Goal: Download file/media

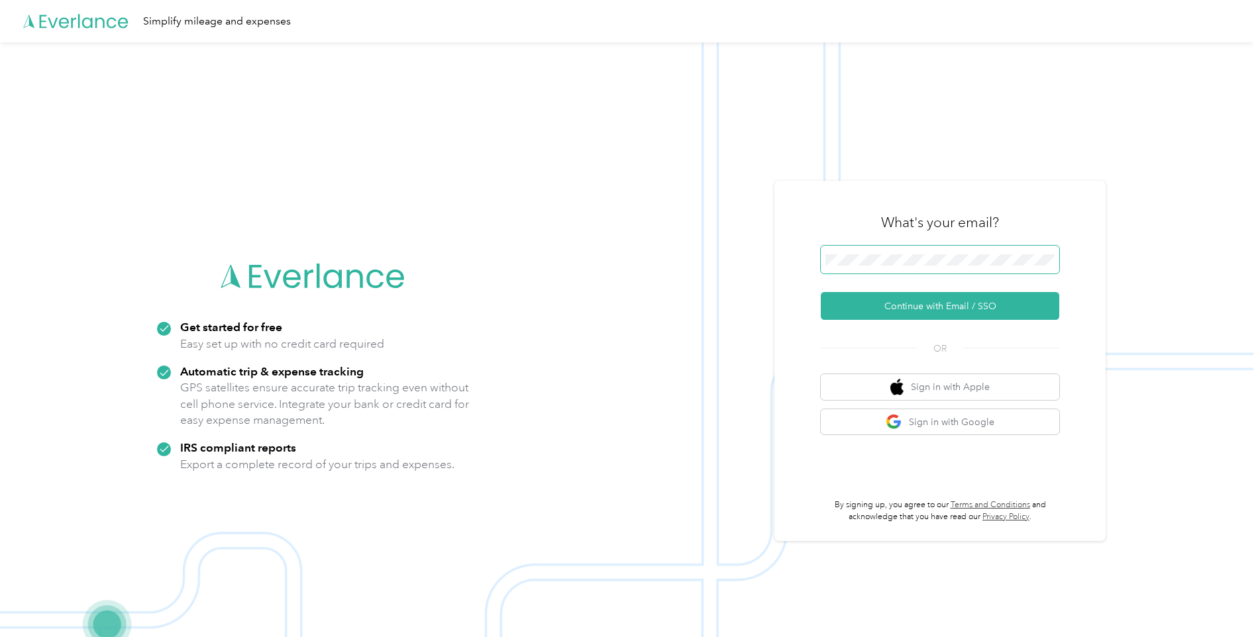
click at [875, 270] on span at bounding box center [940, 260] width 239 height 28
click at [900, 307] on button "Continue with Email / SSO" at bounding box center [940, 306] width 239 height 28
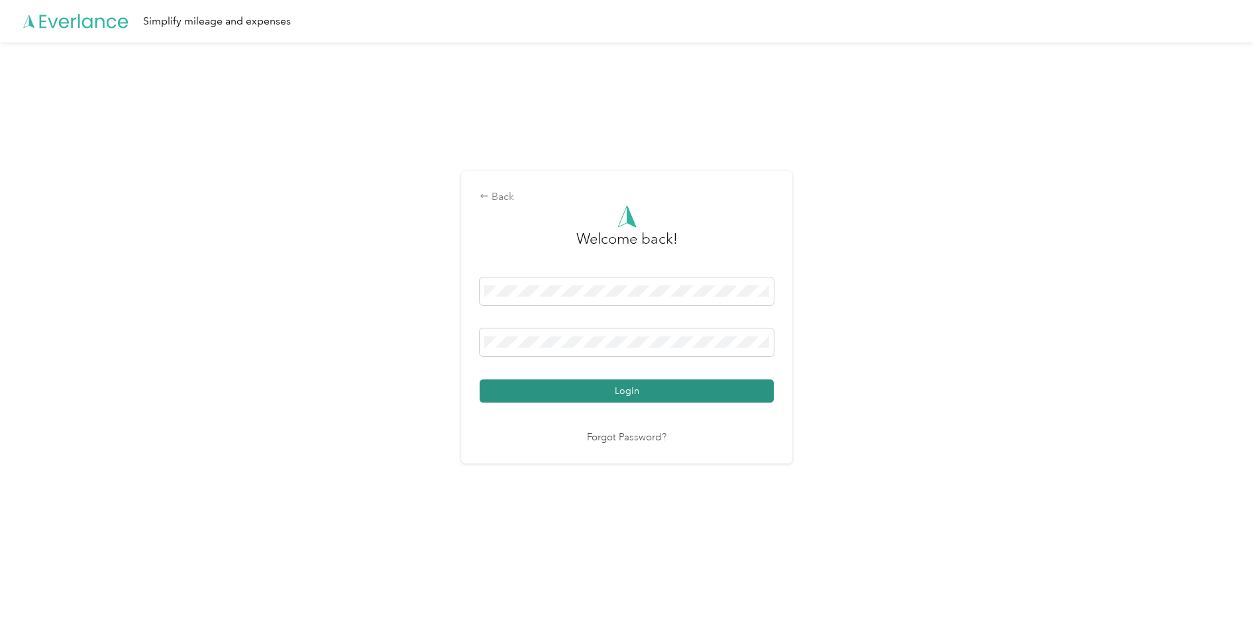
click at [568, 393] on button "Login" at bounding box center [627, 391] width 294 height 23
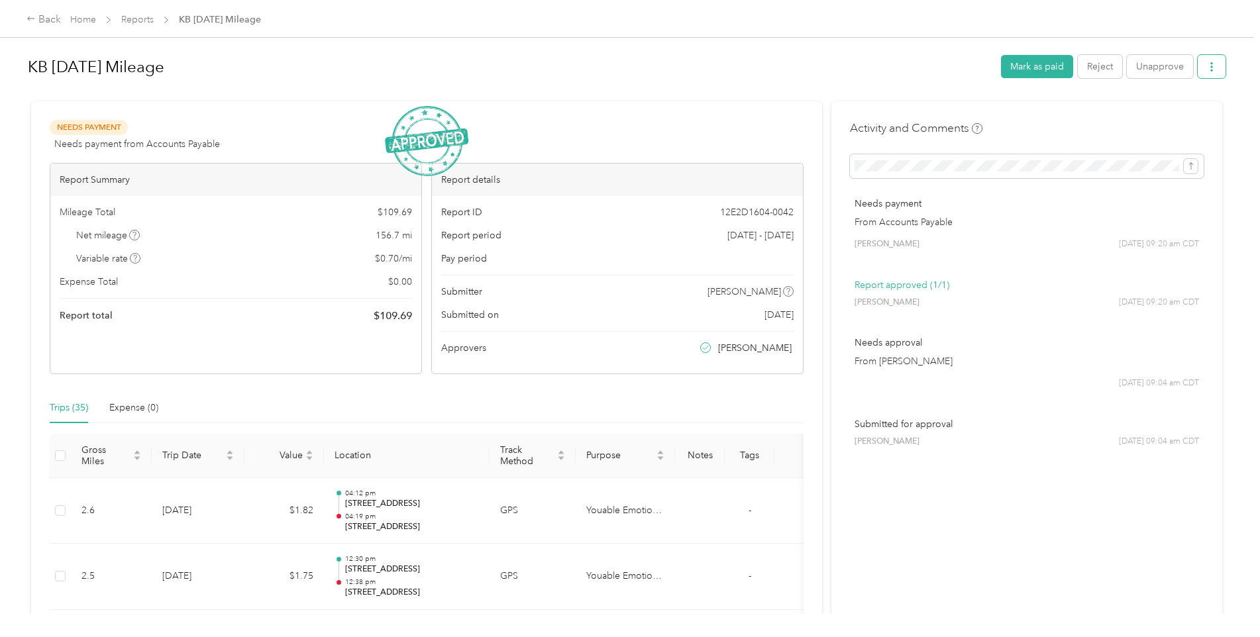
click at [1212, 72] on icon "button" at bounding box center [1211, 66] width 9 height 9
click at [1166, 118] on span "Download" at bounding box center [1171, 116] width 44 height 14
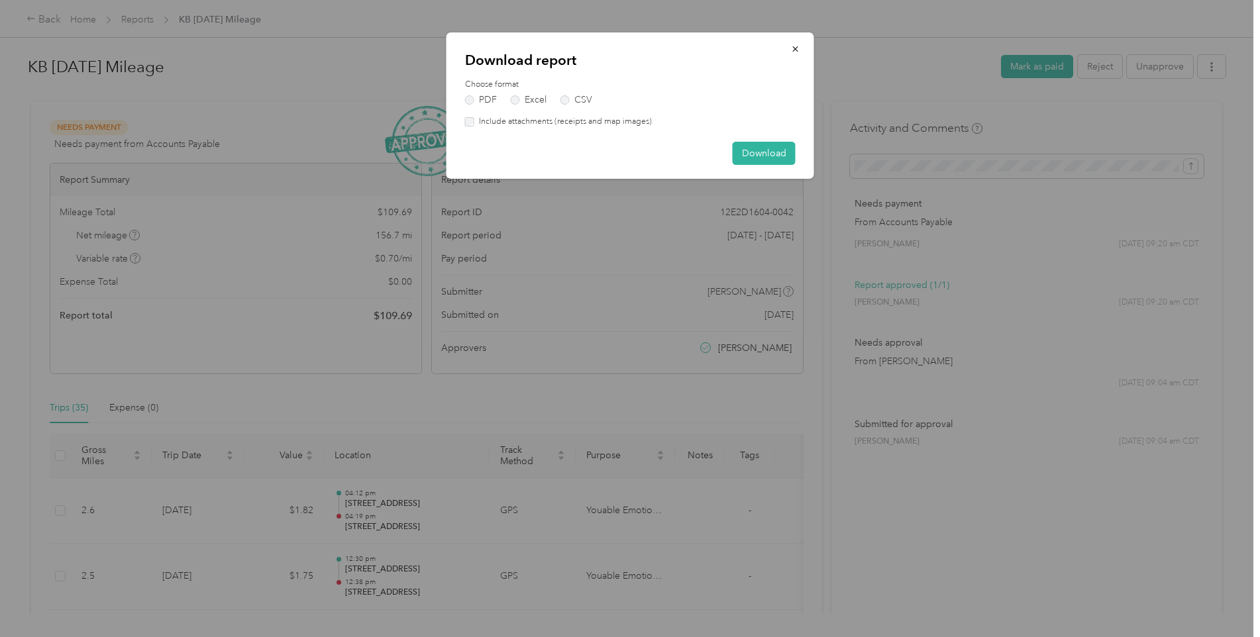
click at [509, 99] on div "PDF Excel CSV" at bounding box center [630, 99] width 331 height 9
click at [521, 99] on label "Excel" at bounding box center [529, 99] width 36 height 9
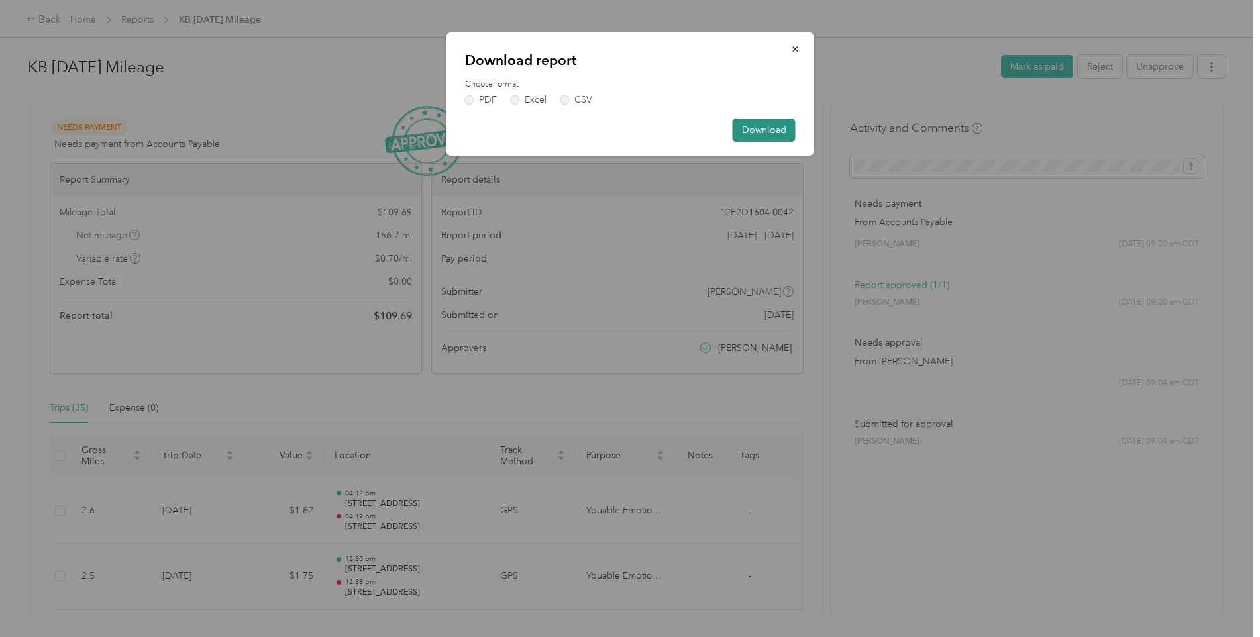
click at [781, 135] on button "Download" at bounding box center [764, 130] width 63 height 23
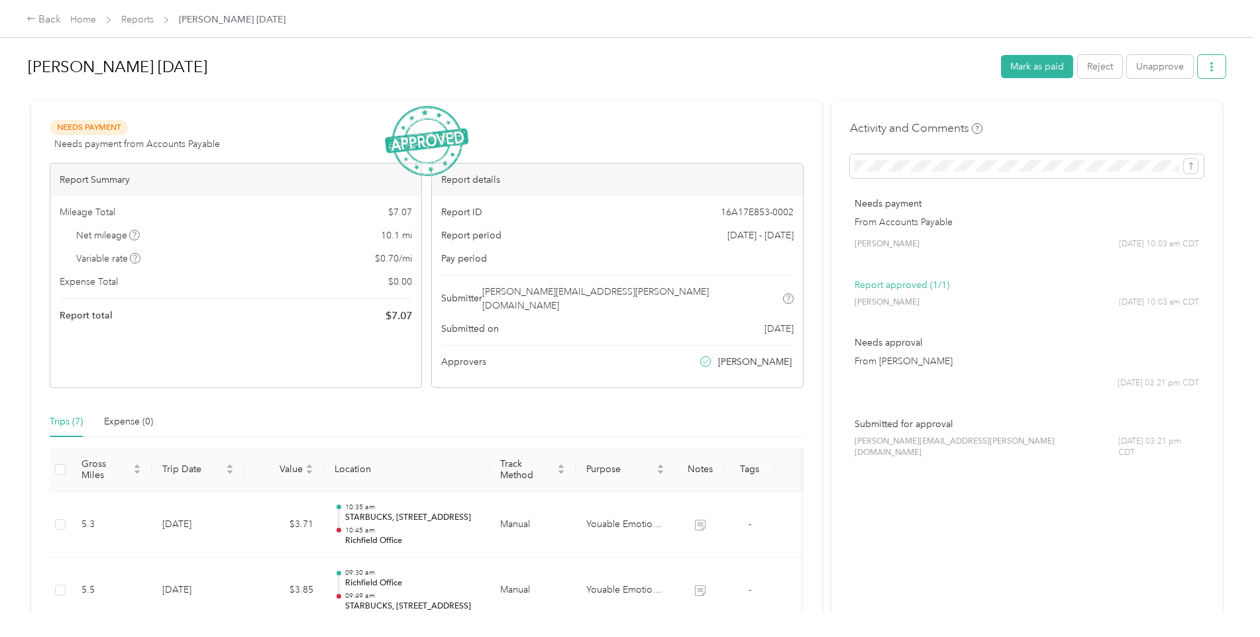
click at [1201, 64] on button "button" at bounding box center [1212, 66] width 28 height 23
click at [1169, 117] on span "Download" at bounding box center [1171, 116] width 44 height 14
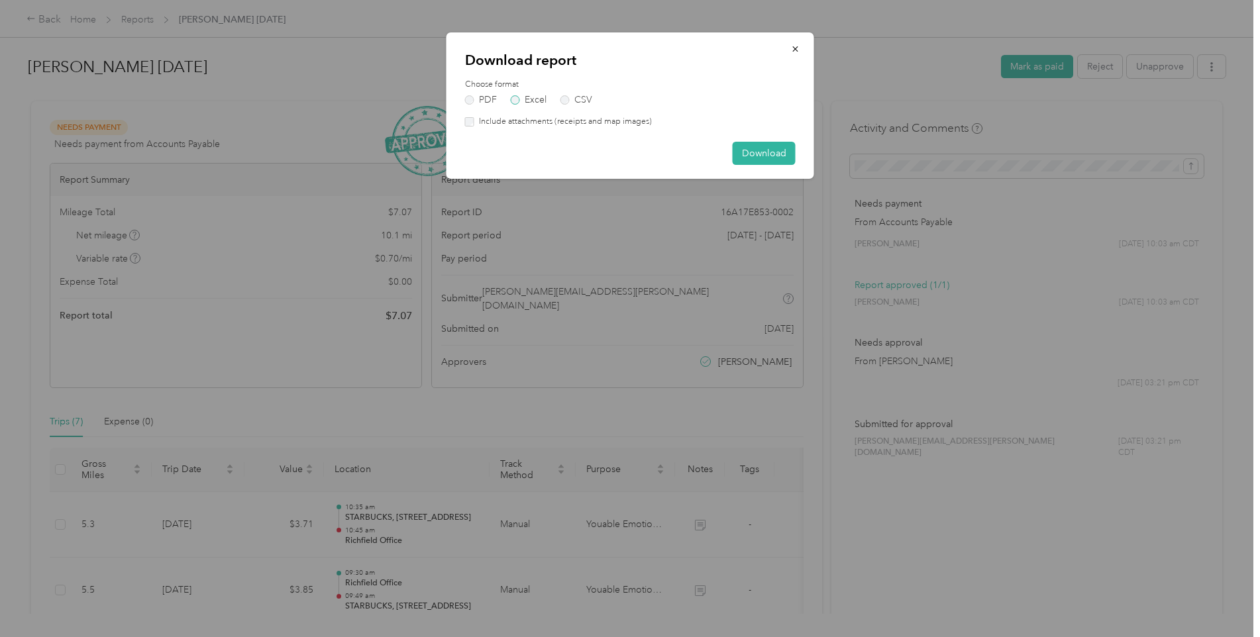
click at [529, 97] on label "Excel" at bounding box center [529, 99] width 36 height 9
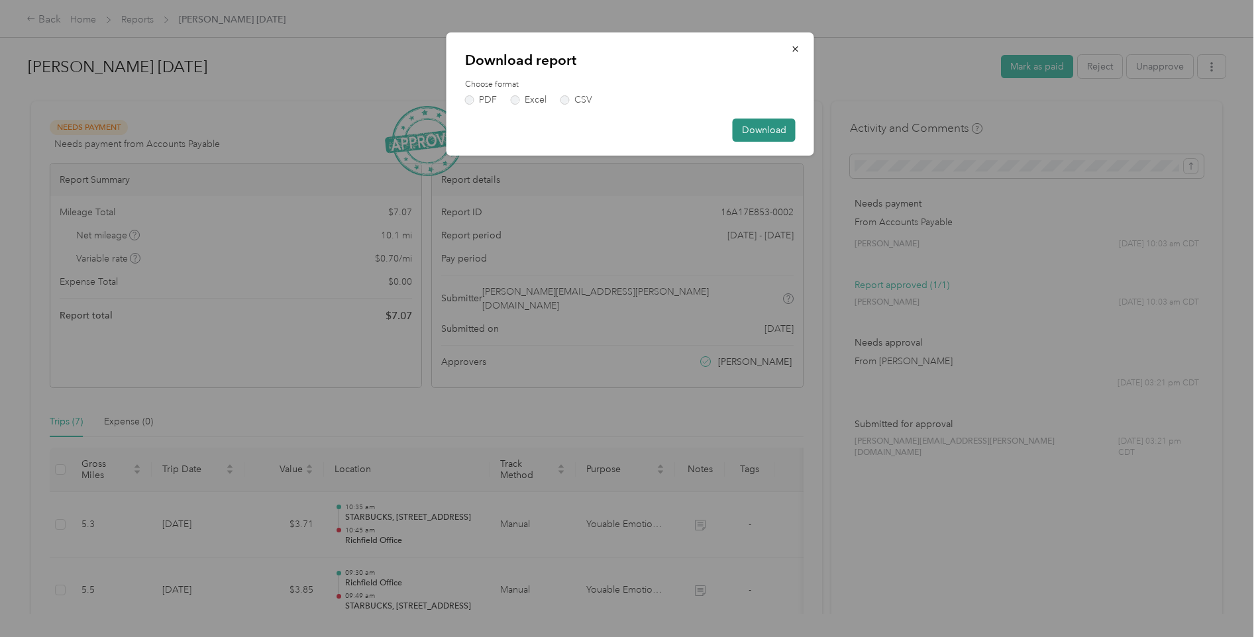
click at [785, 130] on button "Download" at bounding box center [764, 130] width 63 height 23
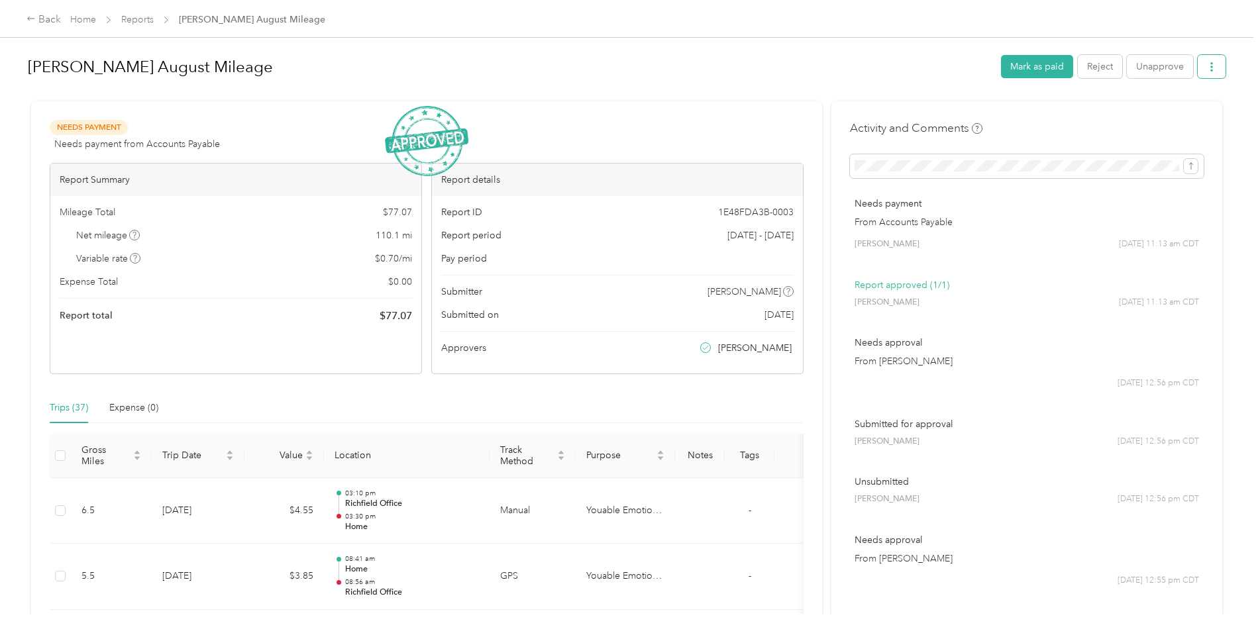
click at [1206, 77] on button "button" at bounding box center [1212, 66] width 28 height 23
click at [1164, 117] on span "Download" at bounding box center [1171, 116] width 44 height 14
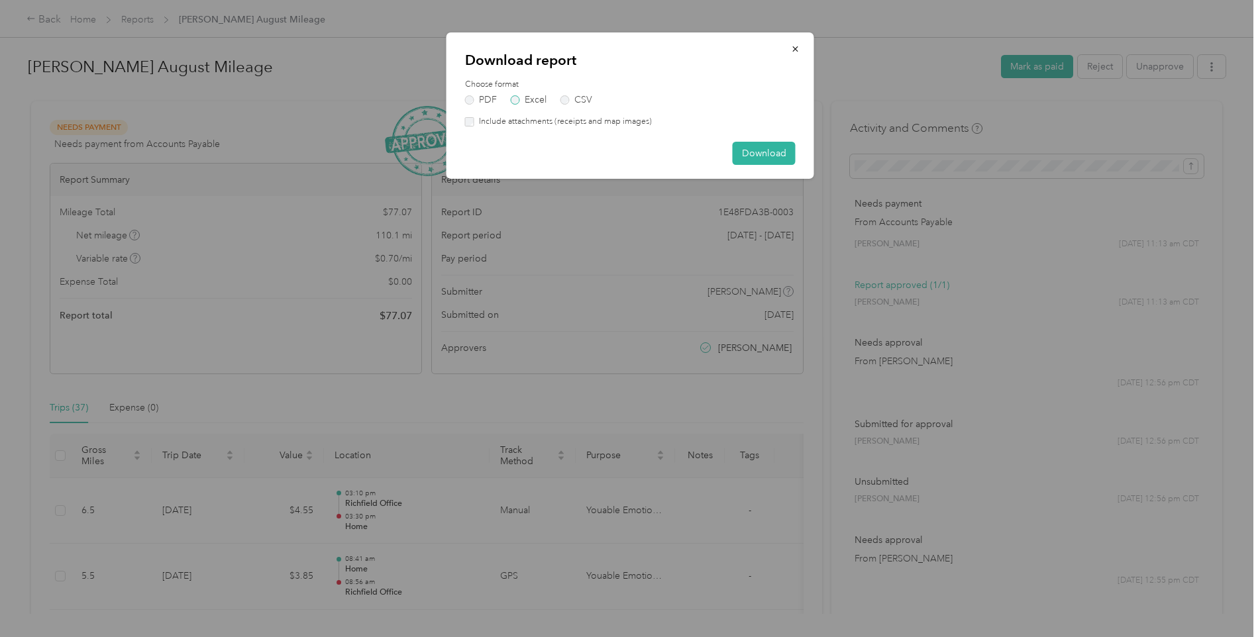
click at [537, 100] on label "Excel" at bounding box center [529, 99] width 36 height 9
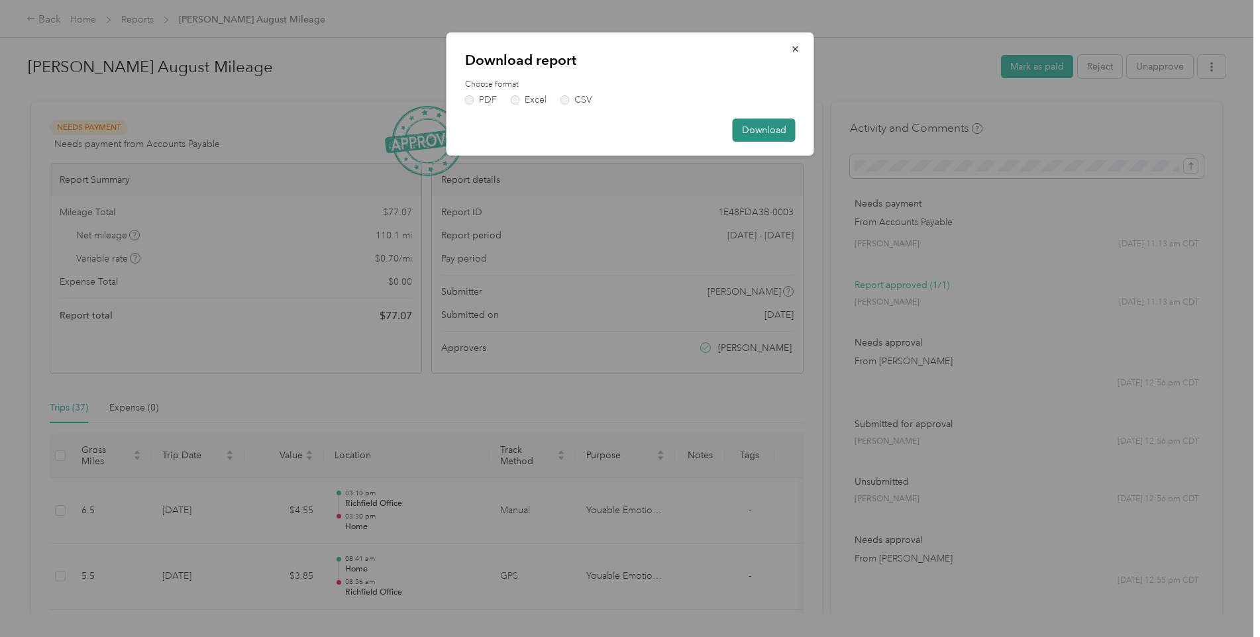
click at [776, 131] on button "Download" at bounding box center [764, 130] width 63 height 23
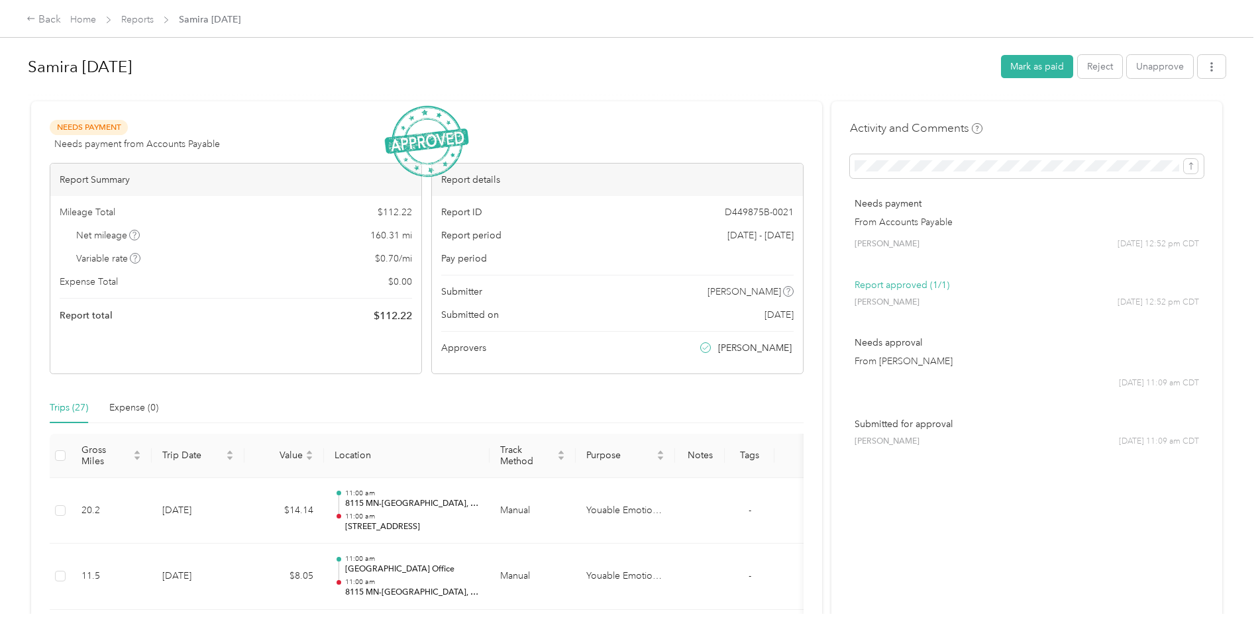
click at [1227, 71] on div "Samira [DATE] Mark as paid Reject Unapprove Needs Payment Needs payment from Ac…" at bounding box center [627, 307] width 1254 height 614
click at [1212, 68] on icon "button" at bounding box center [1211, 66] width 9 height 9
click at [1172, 119] on span "Download" at bounding box center [1171, 116] width 44 height 14
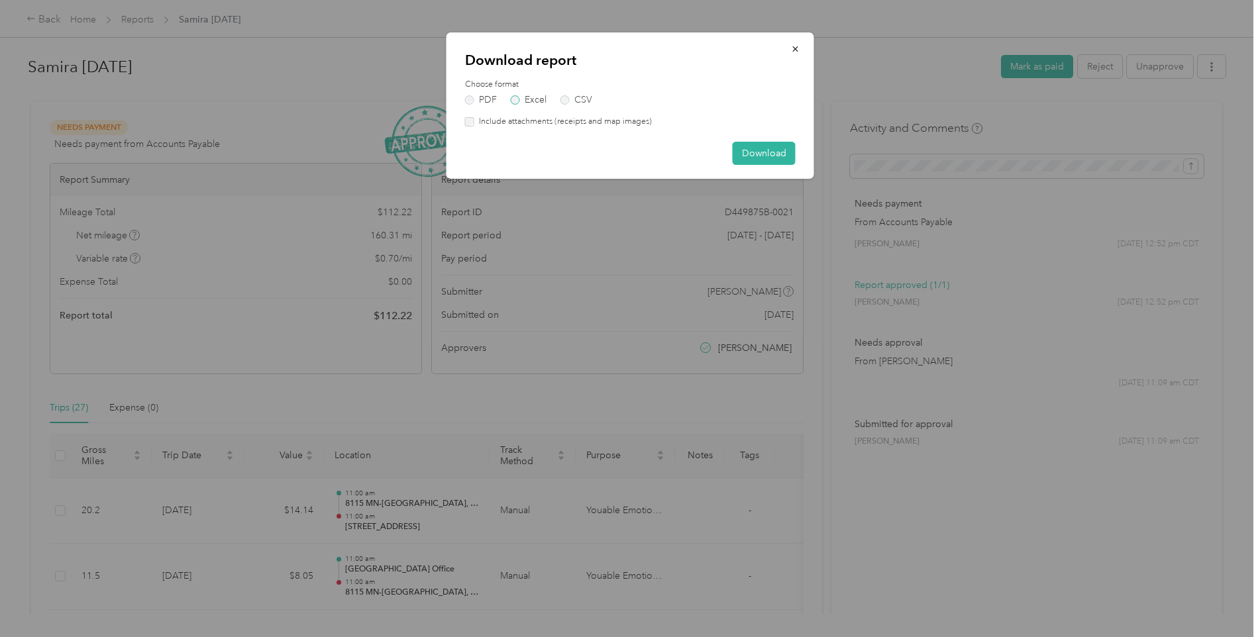
click at [514, 99] on label "Excel" at bounding box center [529, 99] width 36 height 9
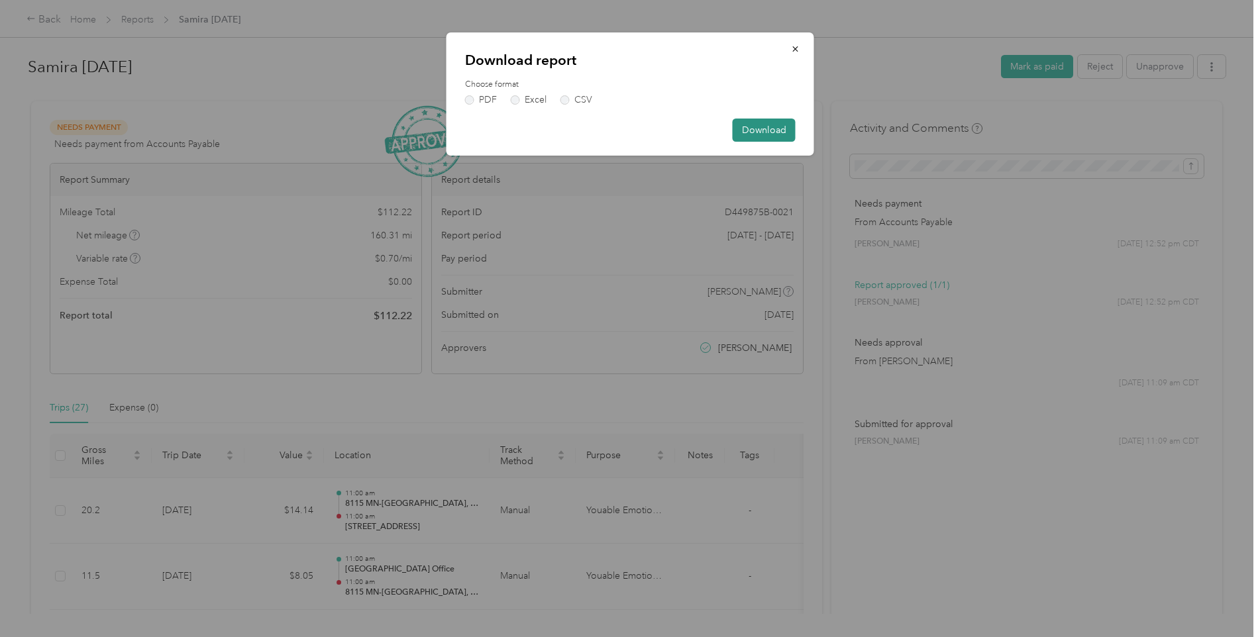
click at [763, 130] on button "Download" at bounding box center [764, 130] width 63 height 23
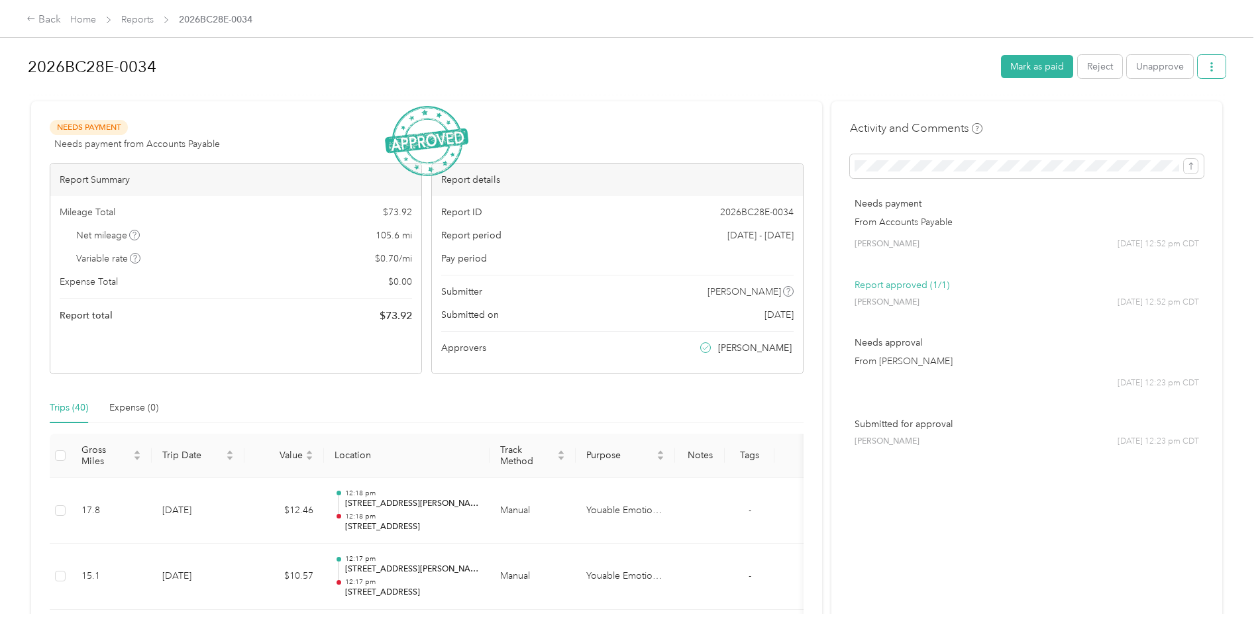
click at [1211, 63] on icon "button" at bounding box center [1211, 66] width 9 height 9
click at [1167, 117] on span "Download" at bounding box center [1171, 116] width 44 height 14
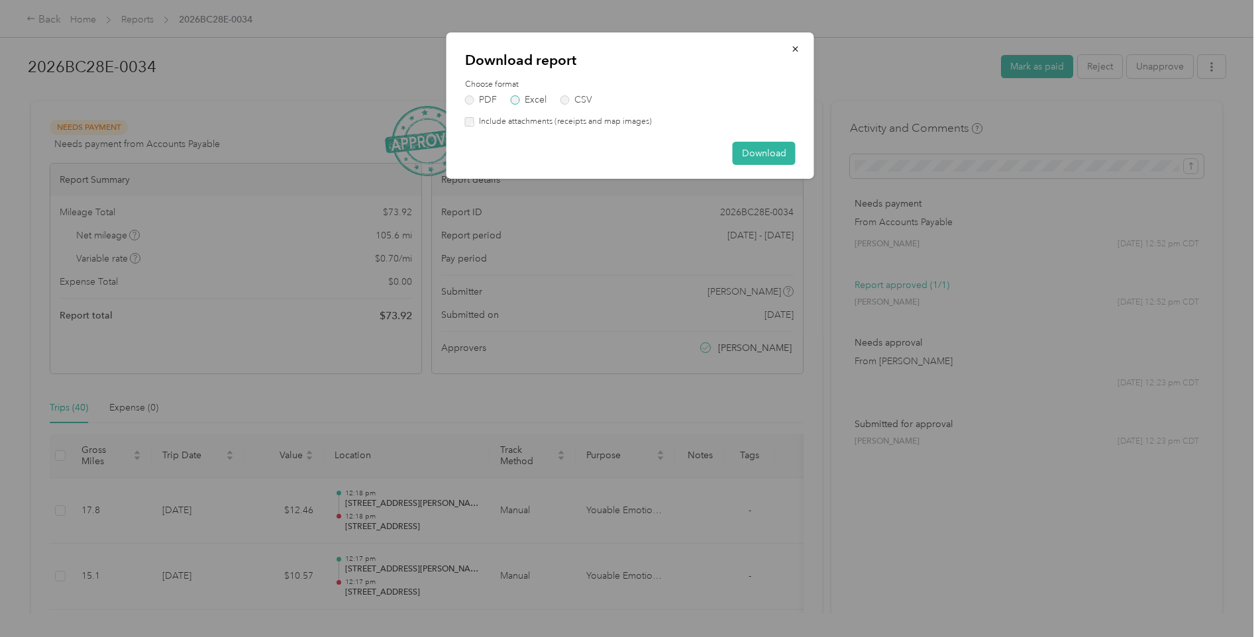
drag, startPoint x: 520, startPoint y: 95, endPoint x: 525, endPoint y: 100, distance: 7.6
click at [520, 96] on label "Excel" at bounding box center [529, 99] width 36 height 9
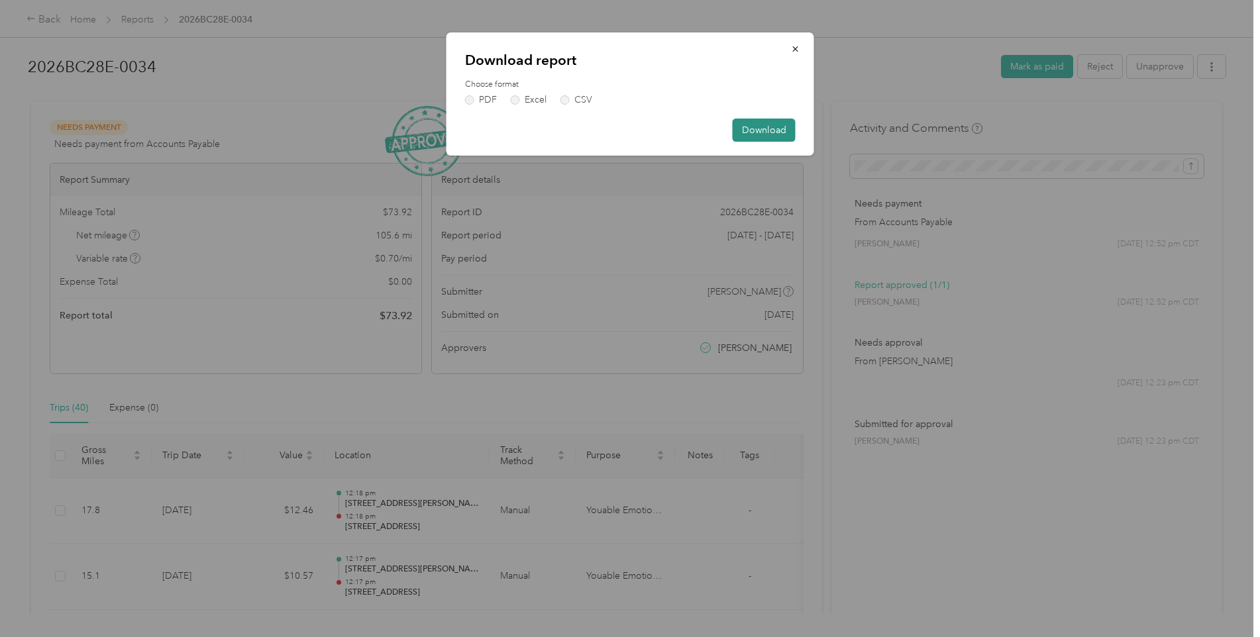
click at [762, 136] on button "Download" at bounding box center [764, 130] width 63 height 23
